Goal: Task Accomplishment & Management: Use online tool/utility

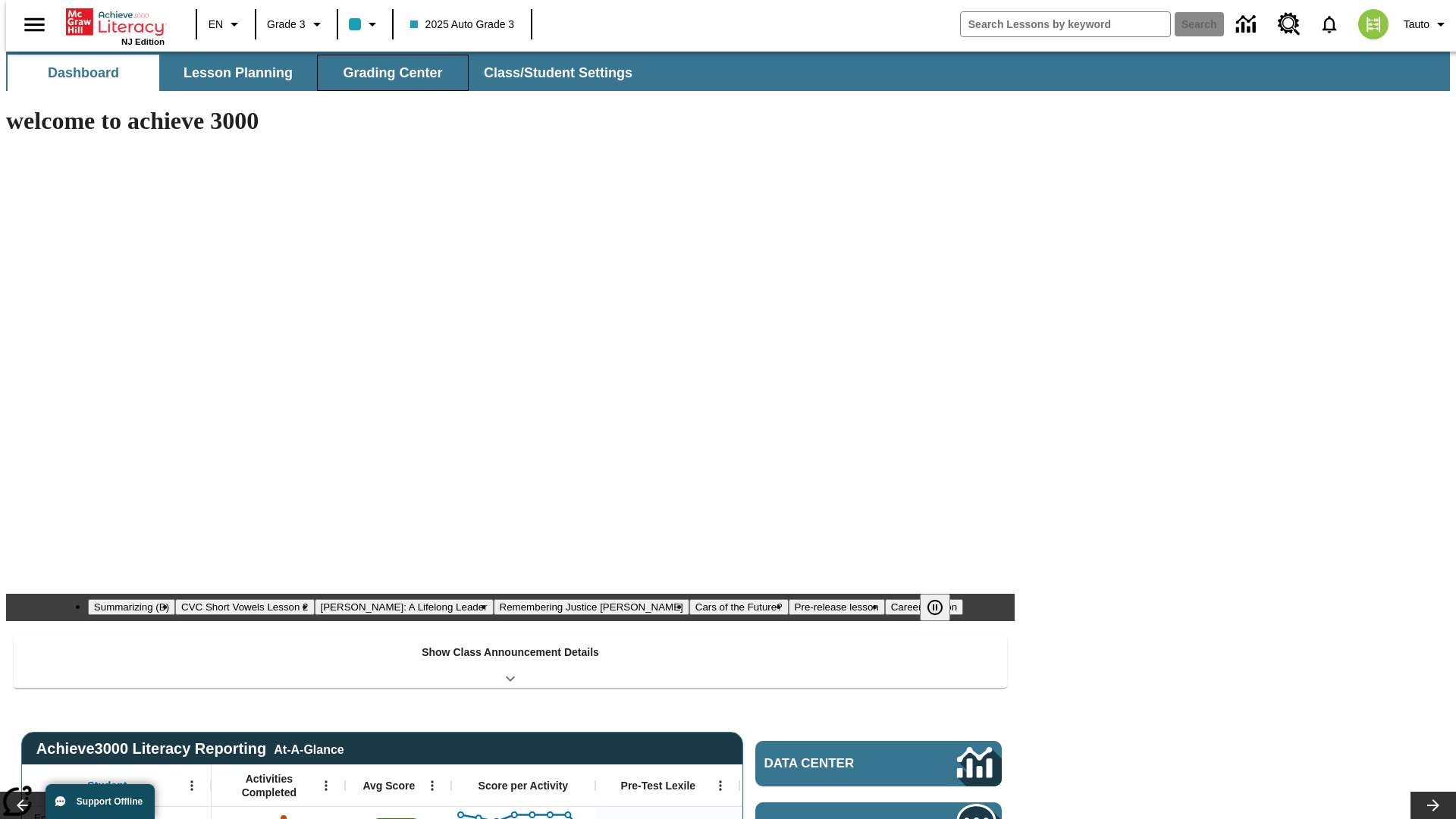
click at [387, 73] on span "Grading Center" at bounding box center [392, 73] width 99 height 17
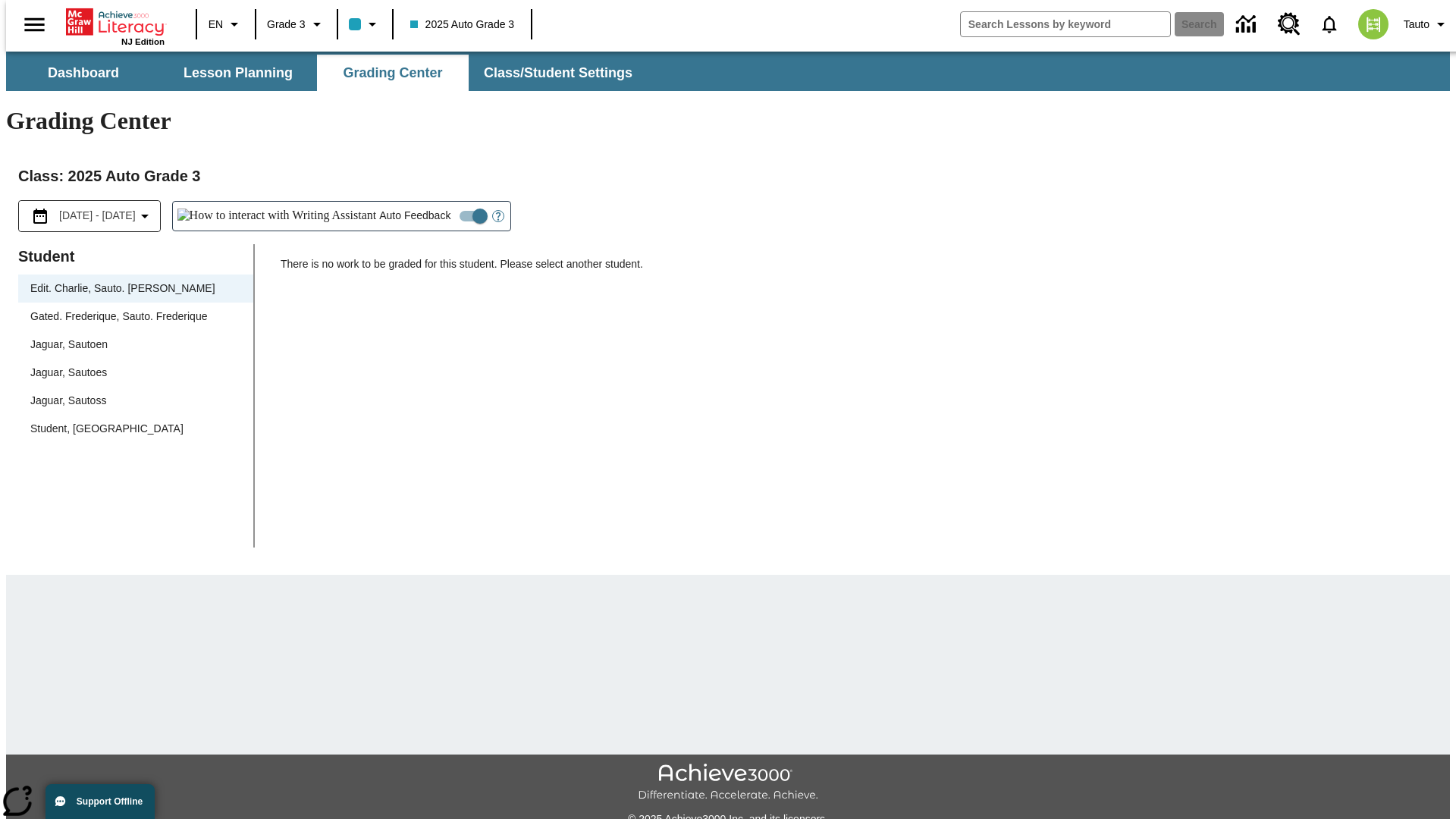
click at [131, 337] on div "Jaguar, Sautoen" at bounding box center [135, 345] width 211 height 16
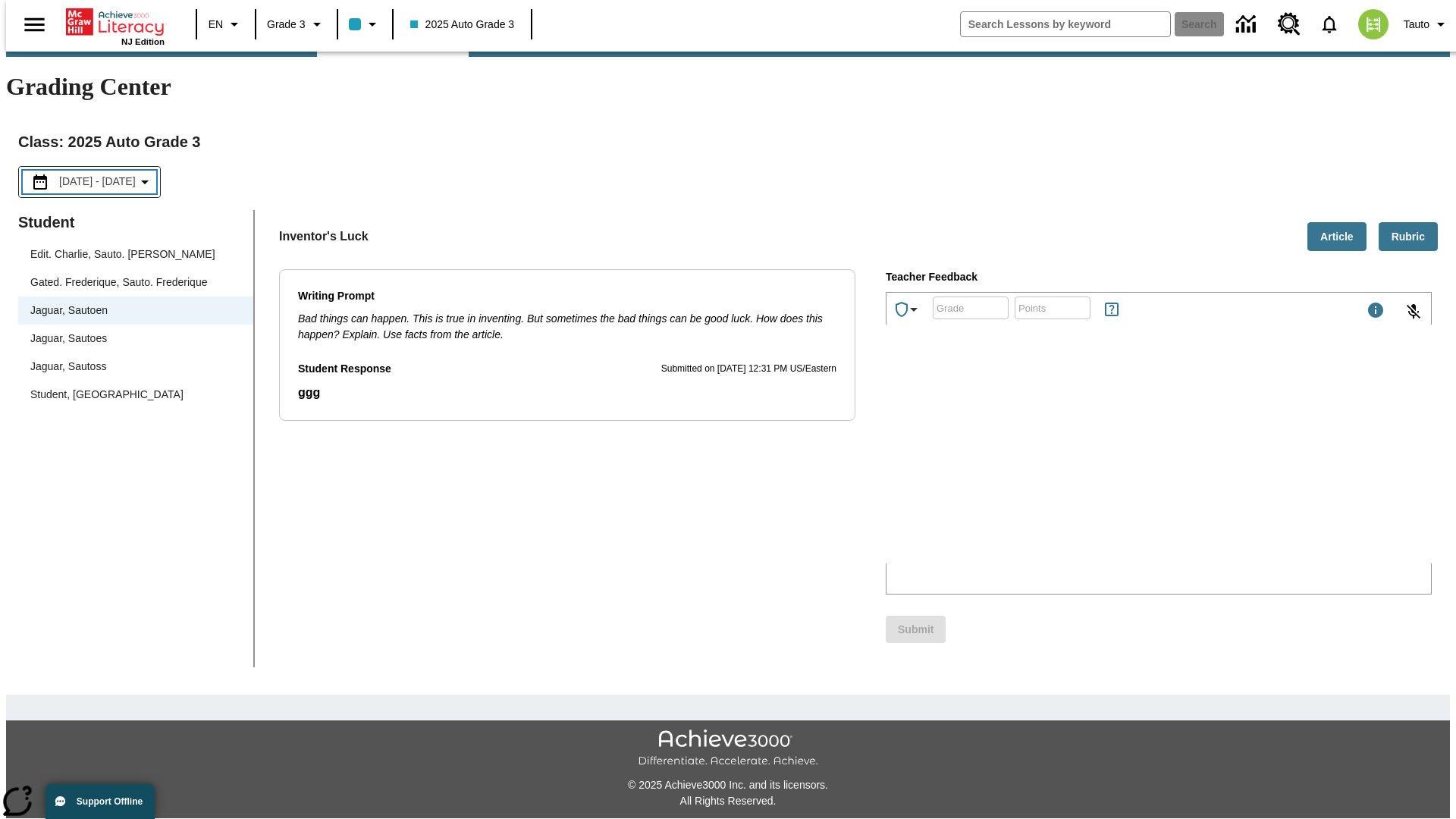
click at [1108, 466] on p "Type your response here." at bounding box center [1000, 464] width 215 height 13
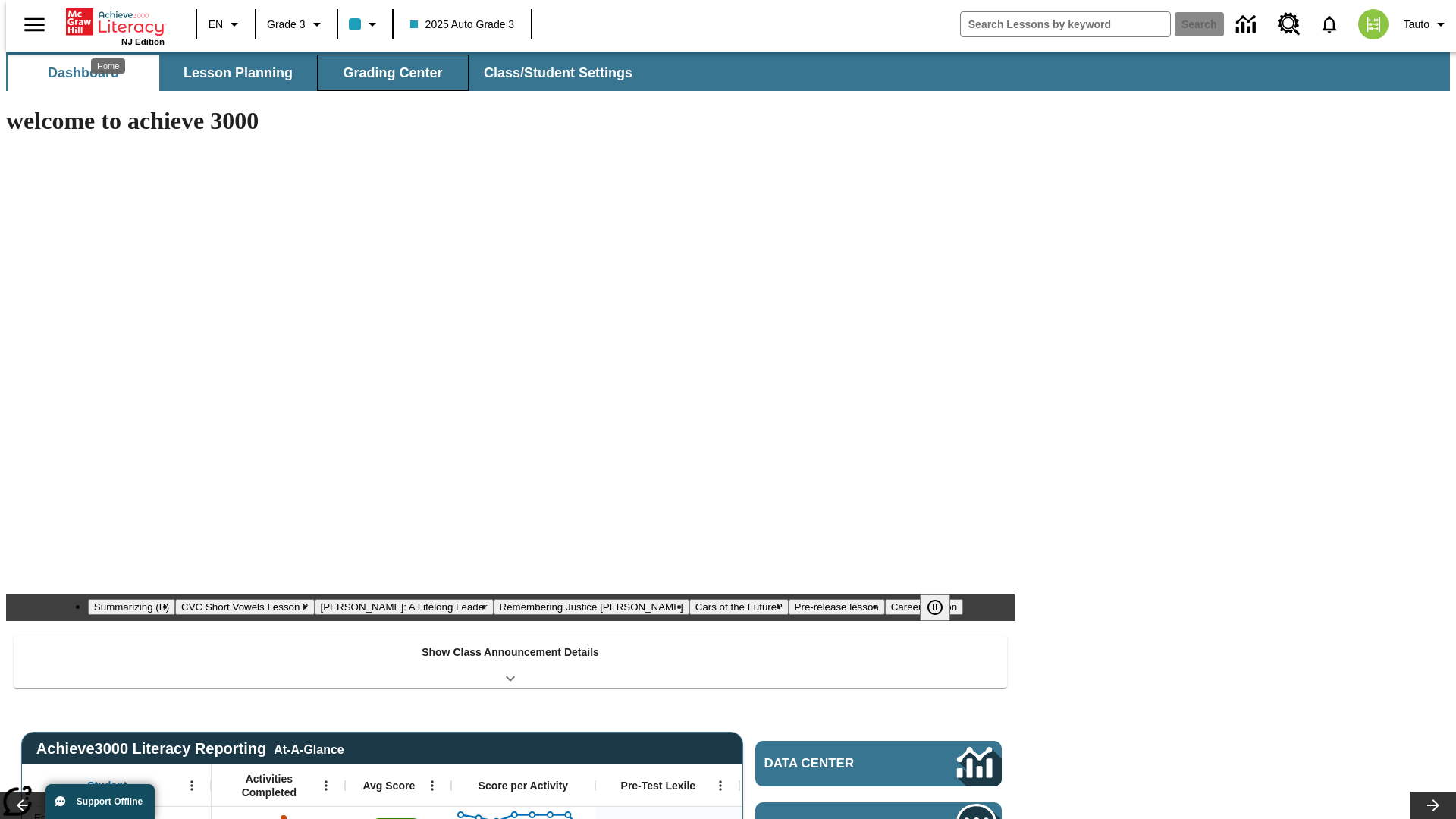
click at [387, 73] on span "Grading Center" at bounding box center [392, 73] width 99 height 17
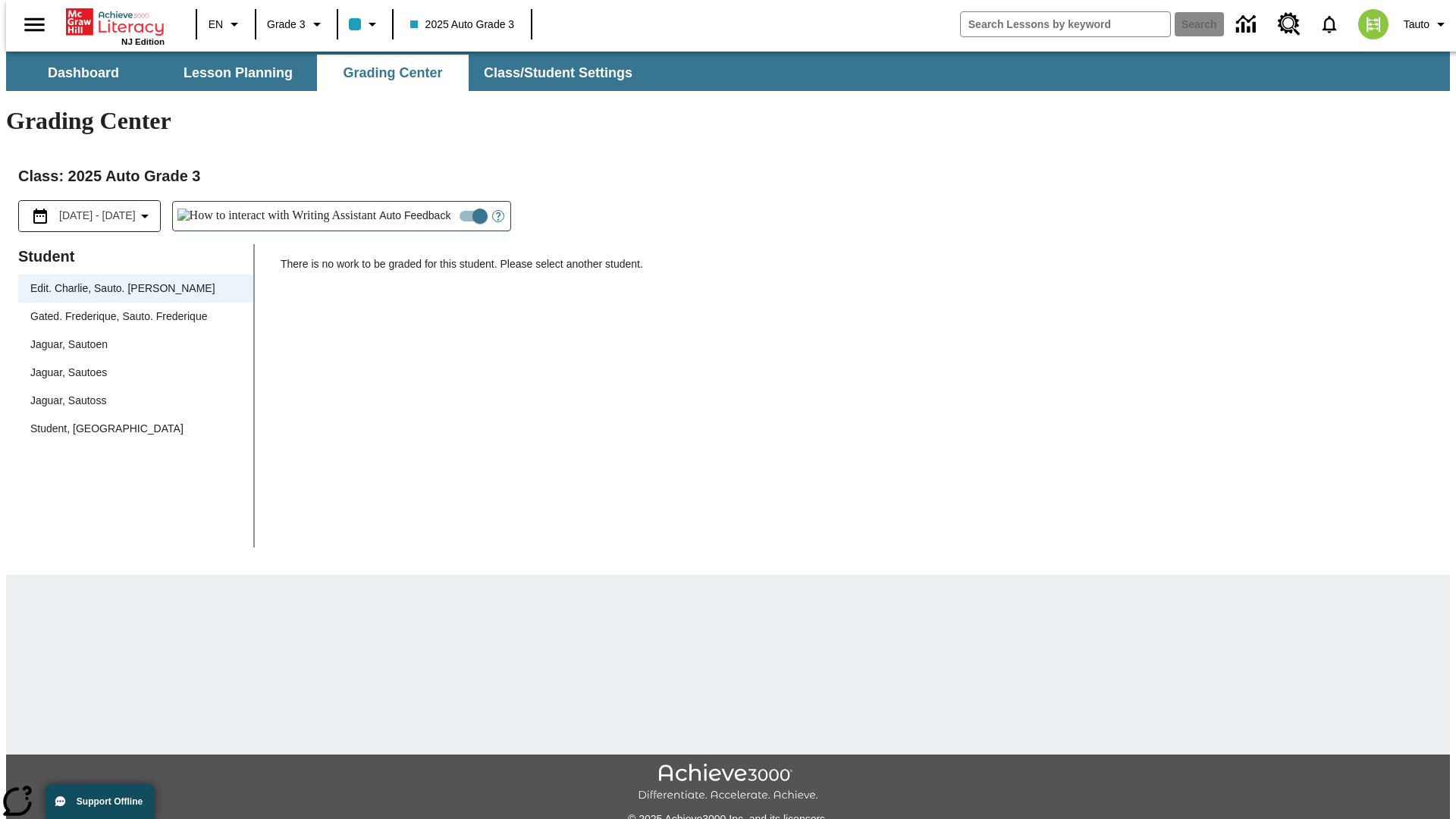
click at [131, 337] on div "Jaguar, Sautoen" at bounding box center [135, 345] width 211 height 16
